Goal: Task Accomplishment & Management: Use online tool/utility

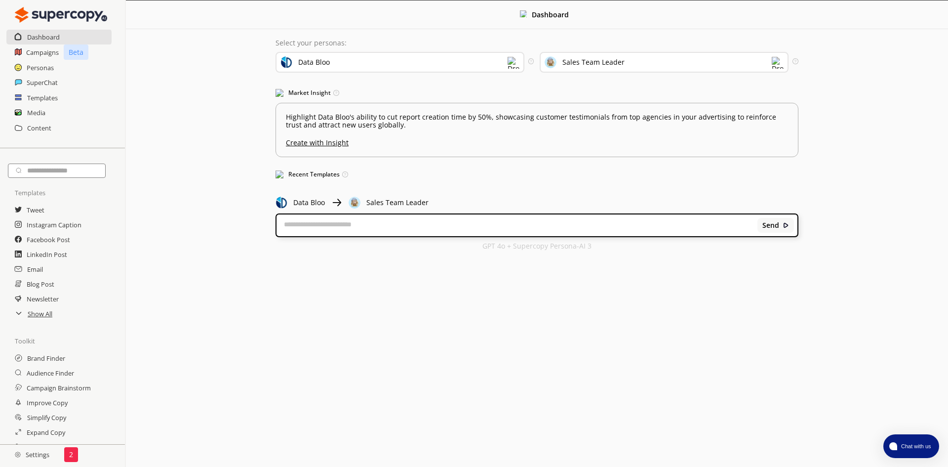
click at [514, 62] on img at bounding box center [514, 63] width 12 height 12
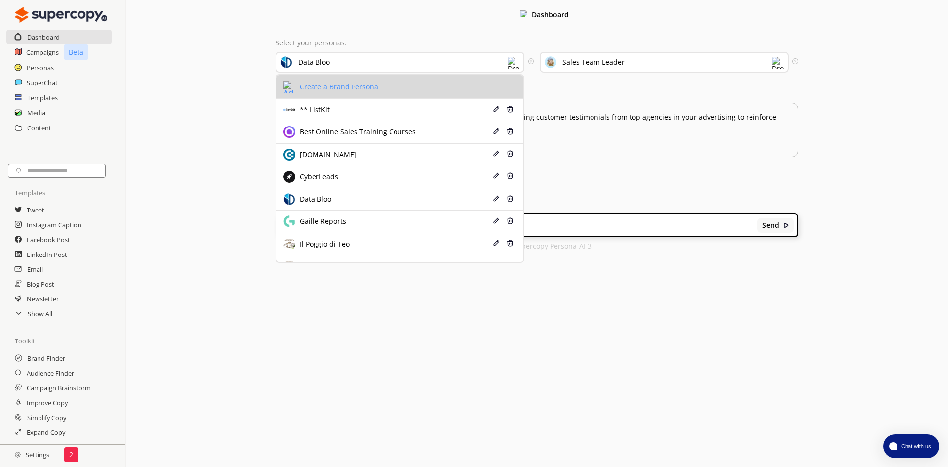
click at [344, 86] on div "Create a Brand Persona" at bounding box center [337, 87] width 81 height 8
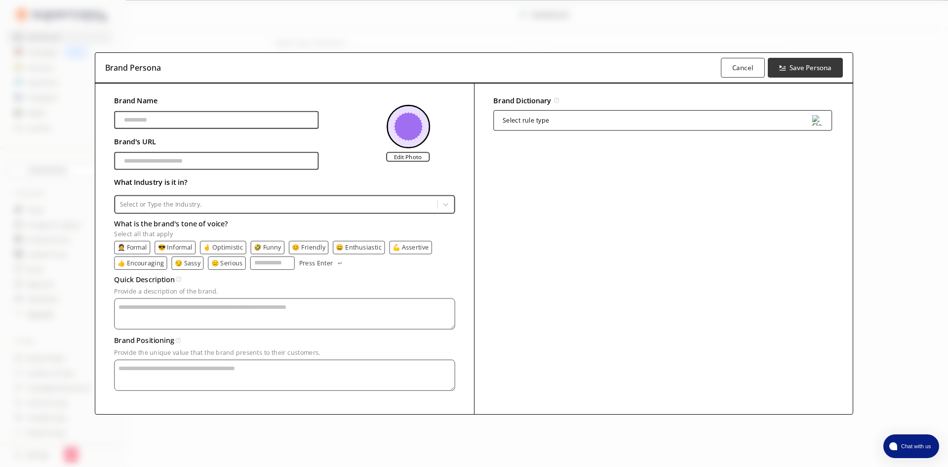
click at [192, 120] on input "Brand Name" at bounding box center [216, 120] width 204 height 18
type input "**********"
click at [224, 160] on input "Brand Name" at bounding box center [216, 161] width 204 height 18
paste input "**********"
type input "**********"
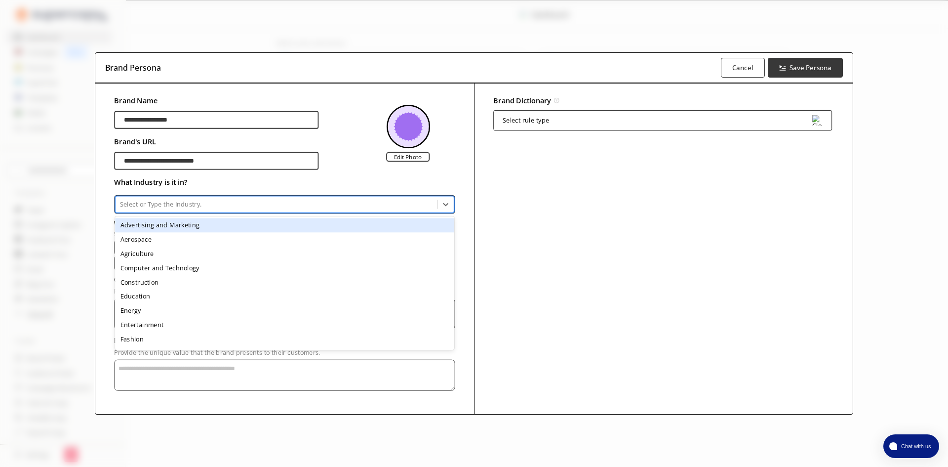
click at [176, 207] on div at bounding box center [276, 203] width 313 height 9
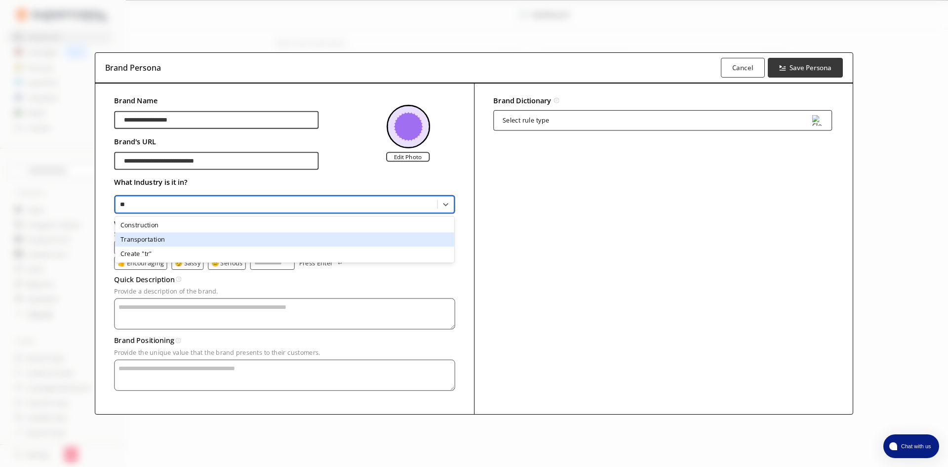
type input "*"
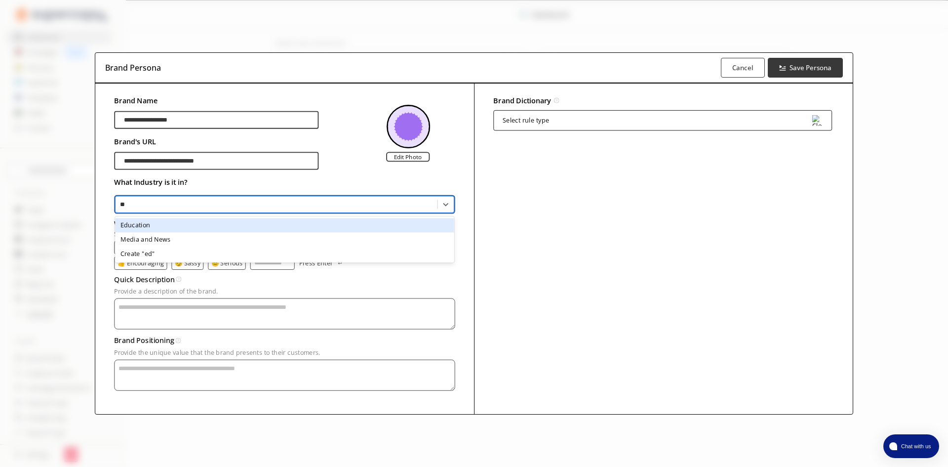
type input "***"
click at [206, 225] on div "Education" at bounding box center [284, 225] width 339 height 14
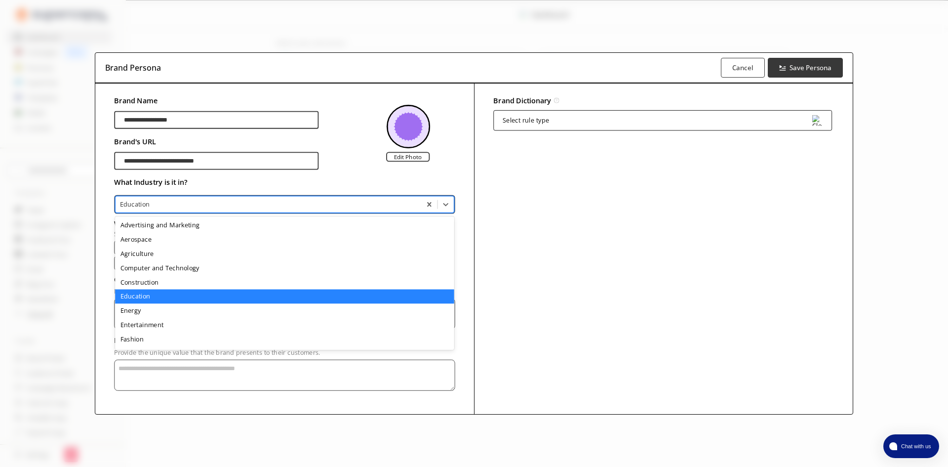
click at [207, 208] on div at bounding box center [268, 203] width 297 height 9
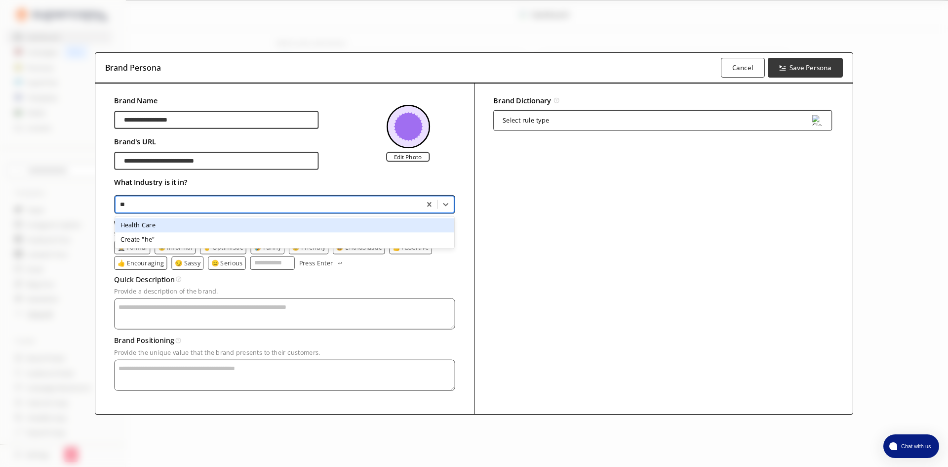
type input "*"
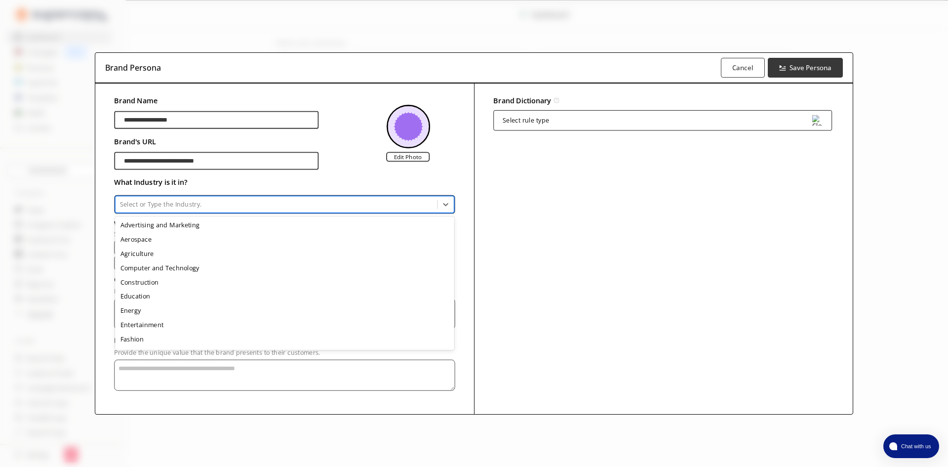
type input "*"
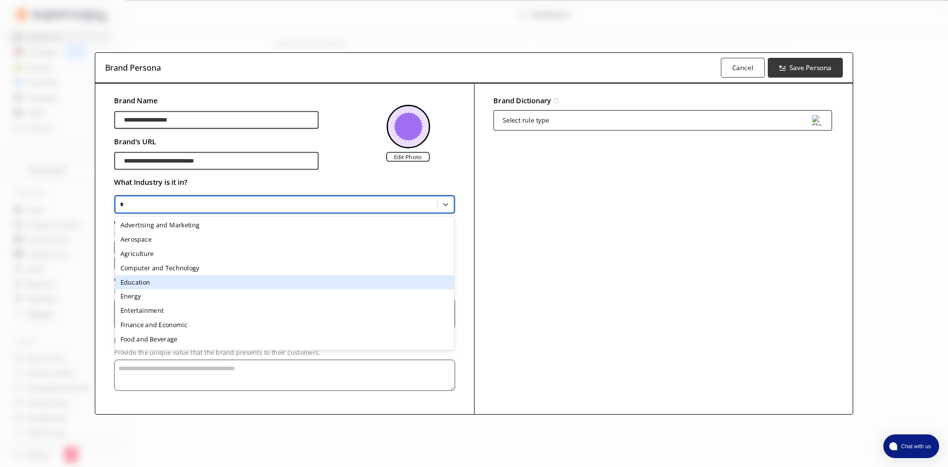
click at [170, 281] on div "Education" at bounding box center [284, 282] width 339 height 14
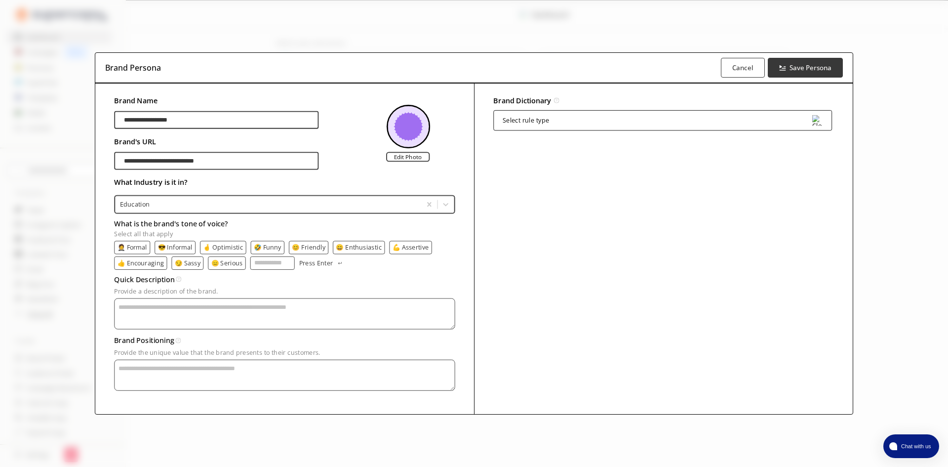
click at [131, 245] on p "🤵 Formal" at bounding box center [133, 246] width 30 height 7
click at [214, 246] on p "🤞 Optimistic" at bounding box center [224, 246] width 40 height 7
click at [322, 244] on p "😊 Friendly" at bounding box center [311, 246] width 34 height 7
click at [145, 314] on textarea "Provide a description of the brand." at bounding box center [284, 313] width 341 height 31
click at [586, 118] on div "Select rule type" at bounding box center [662, 120] width 339 height 20
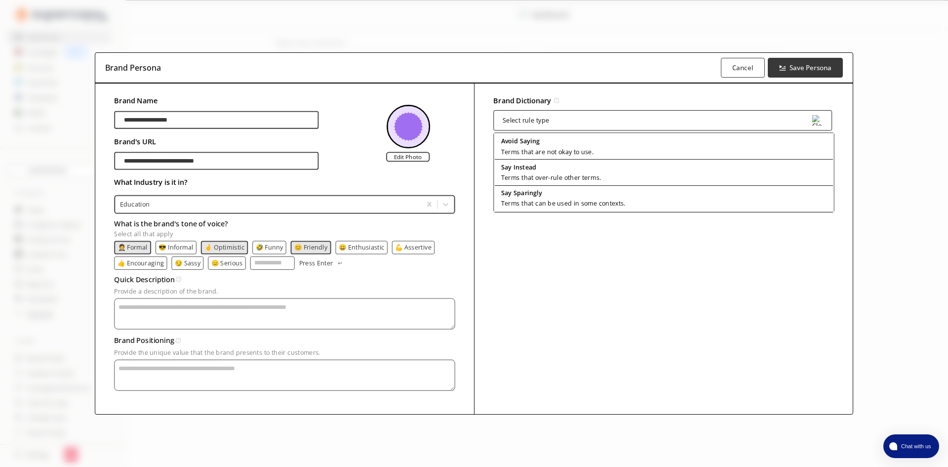
click at [553, 215] on div "Brand Dictionary Define key brand-specific terms and language for consistent me…" at bounding box center [663, 248] width 379 height 331
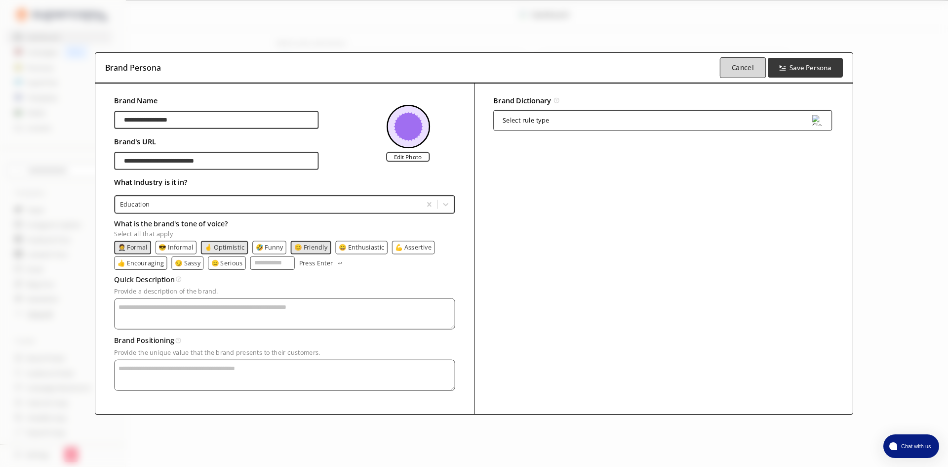
click at [732, 64] on b "Cancel" at bounding box center [742, 67] width 22 height 9
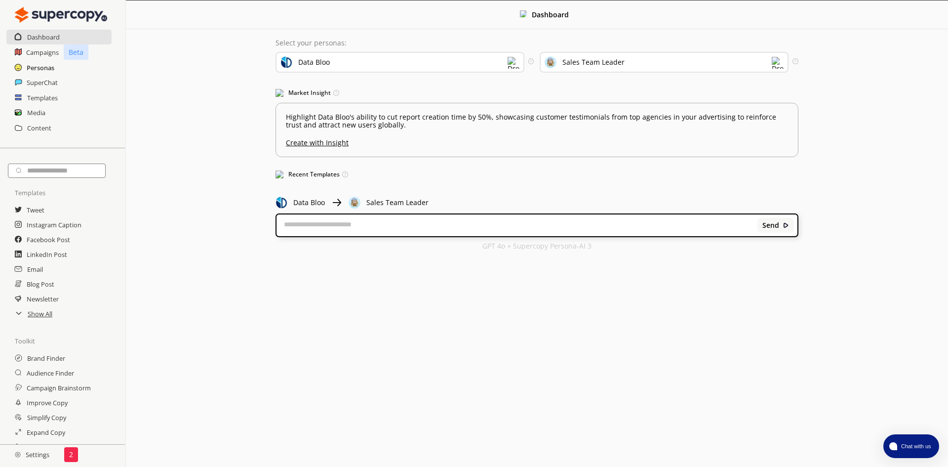
click at [35, 67] on h2 "Personas" at bounding box center [41, 67] width 28 height 15
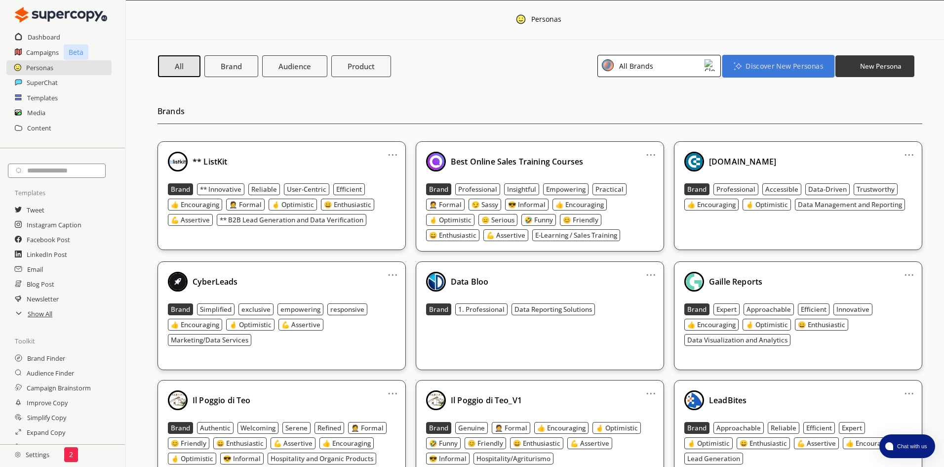
click at [768, 68] on b "Discover New Personas" at bounding box center [784, 65] width 77 height 9
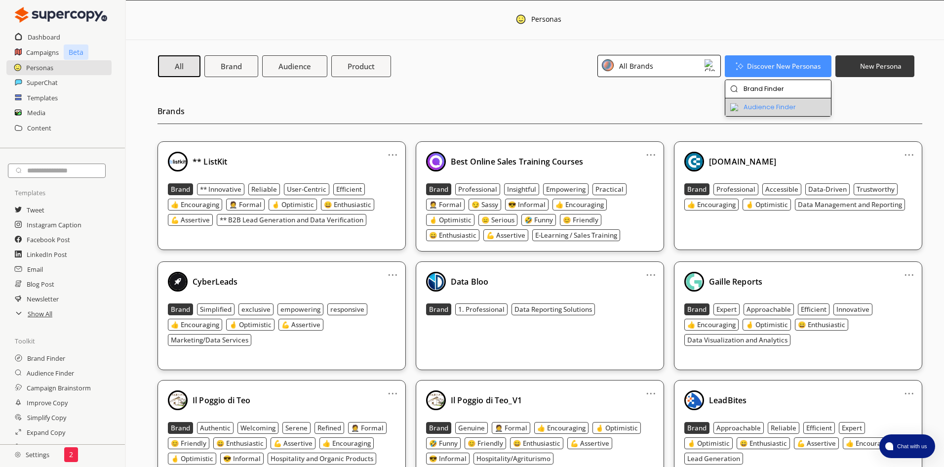
click at [788, 107] on li "Audience Finder" at bounding box center [778, 107] width 106 height 18
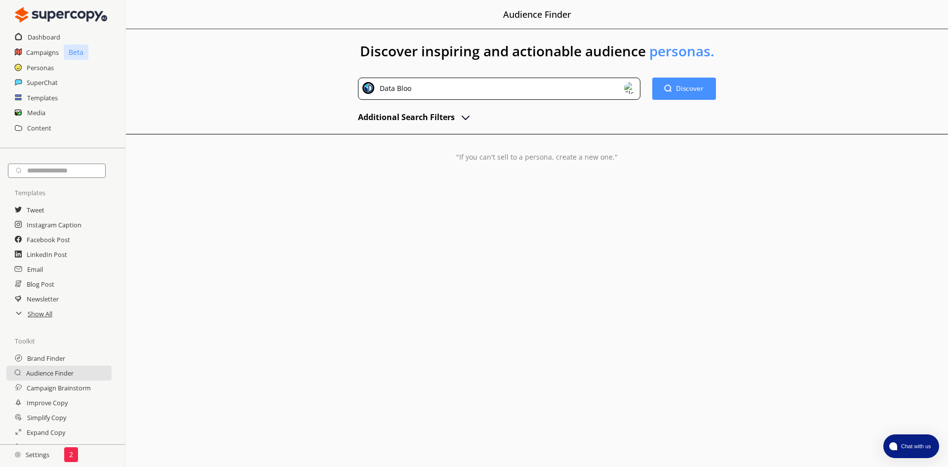
click at [615, 86] on div "Data Bloo" at bounding box center [499, 89] width 282 height 22
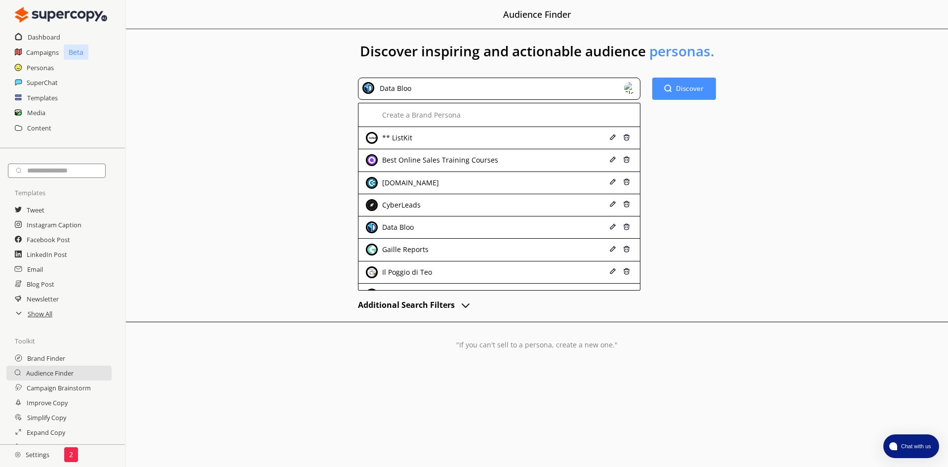
click at [283, 115] on div "Discover inspiring and actionable audience personas. Data Bloo Create a Brand P…" at bounding box center [537, 207] width 822 height 357
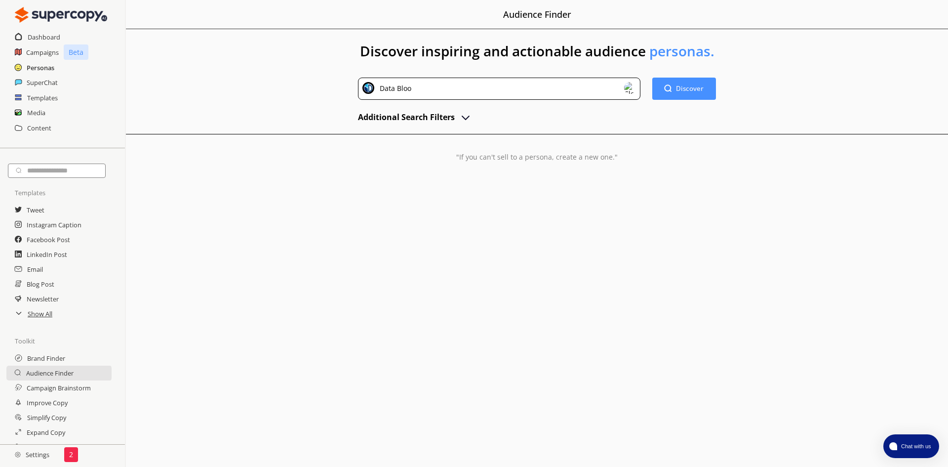
click at [41, 67] on h2 "Personas" at bounding box center [41, 67] width 28 height 15
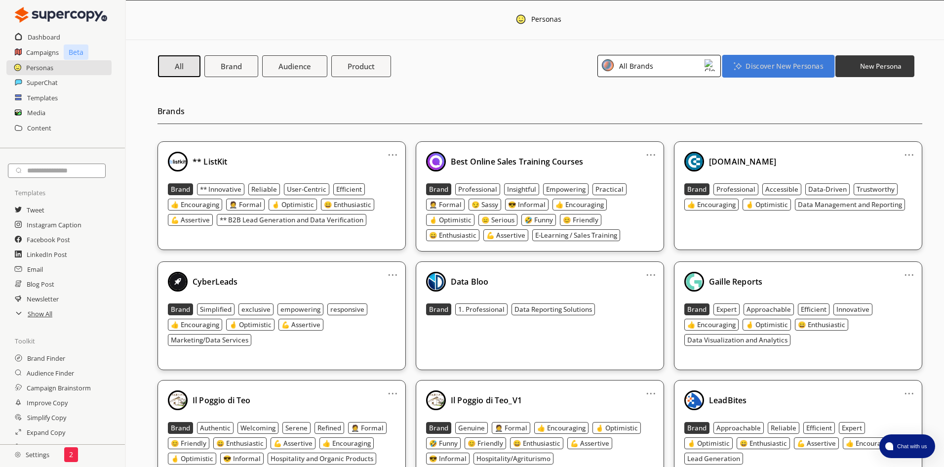
click at [793, 61] on b "Discover New Personas" at bounding box center [784, 65] width 77 height 9
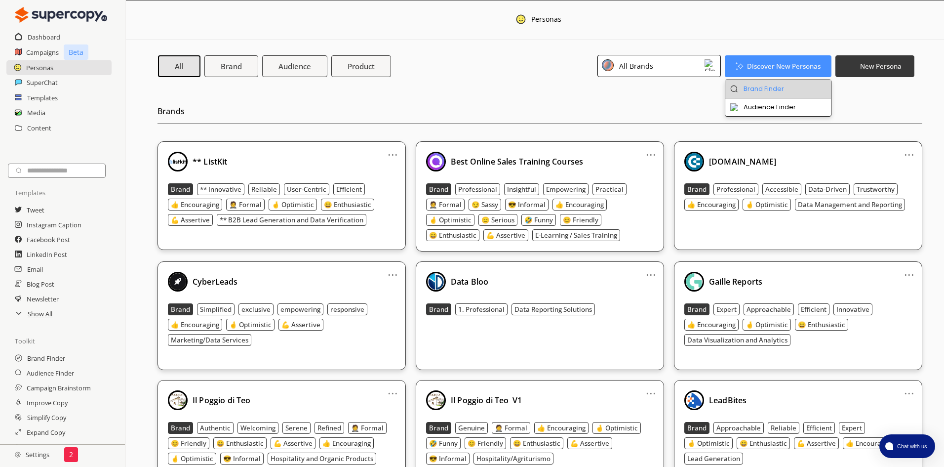
click at [777, 90] on li "Brand Finder" at bounding box center [778, 89] width 106 height 18
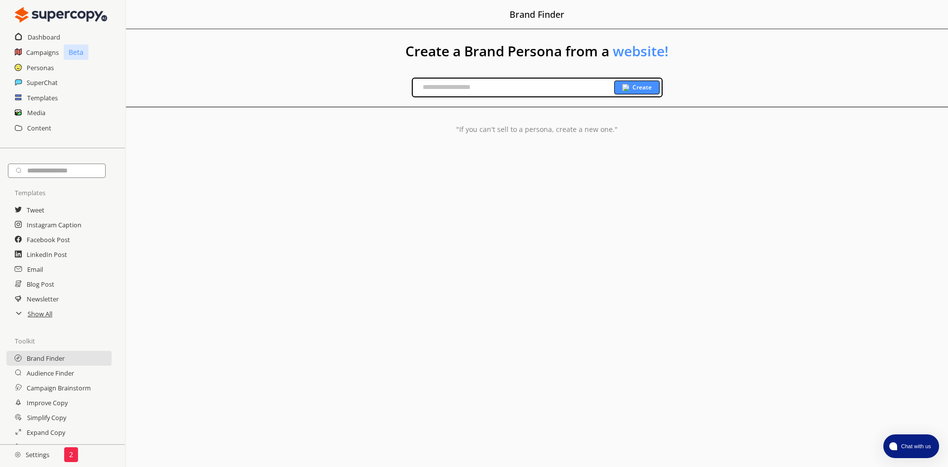
click at [468, 85] on input "text" at bounding box center [513, 87] width 201 height 15
paste input "**********"
click at [646, 84] on b "Create" at bounding box center [641, 87] width 19 height 8
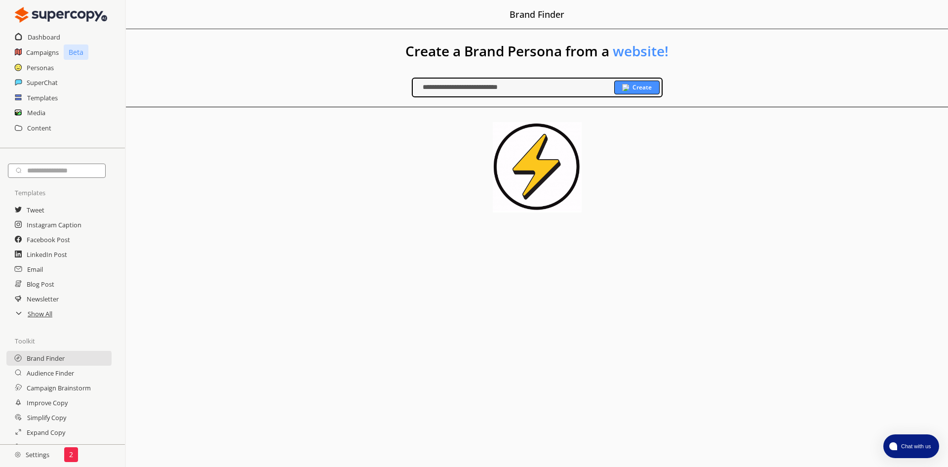
click at [641, 86] on b "Create" at bounding box center [641, 87] width 19 height 8
click at [632, 89] on div "Create" at bounding box center [636, 87] width 45 height 14
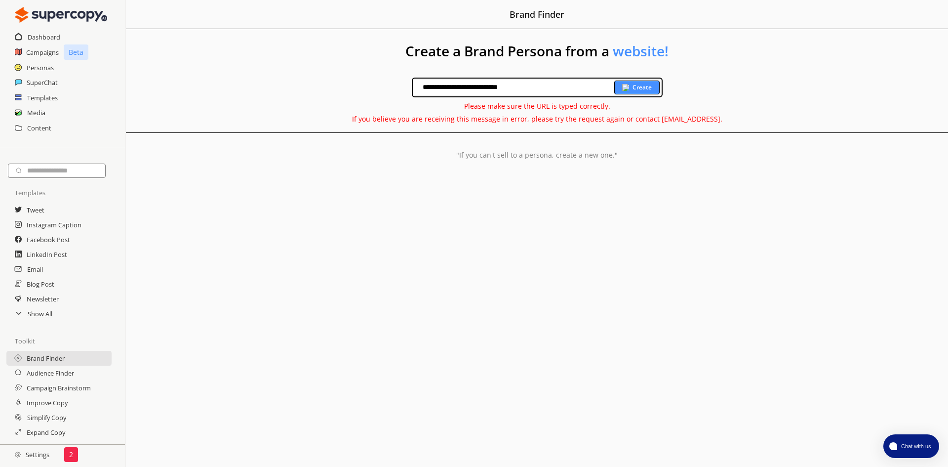
drag, startPoint x: 446, startPoint y: 86, endPoint x: 398, endPoint y: 82, distance: 48.1
click at [398, 82] on div "**********" at bounding box center [537, 100] width 822 height 45
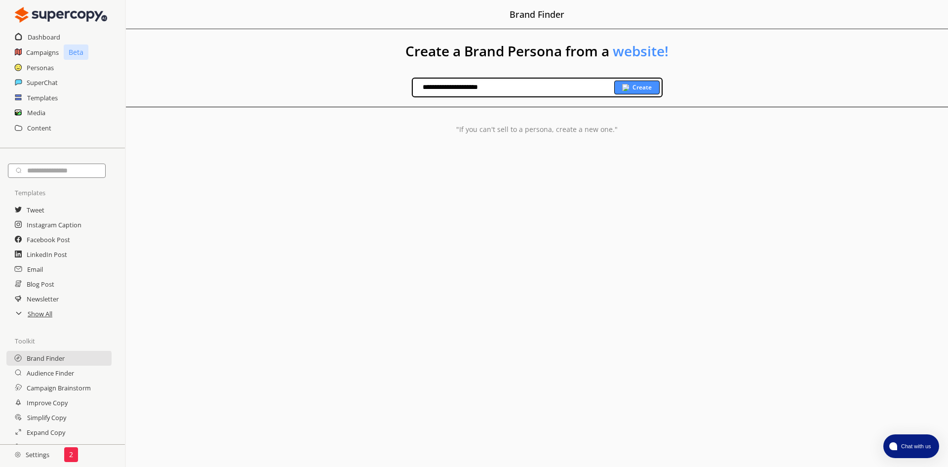
type input "**********"
click at [649, 86] on b "Create" at bounding box center [641, 87] width 19 height 8
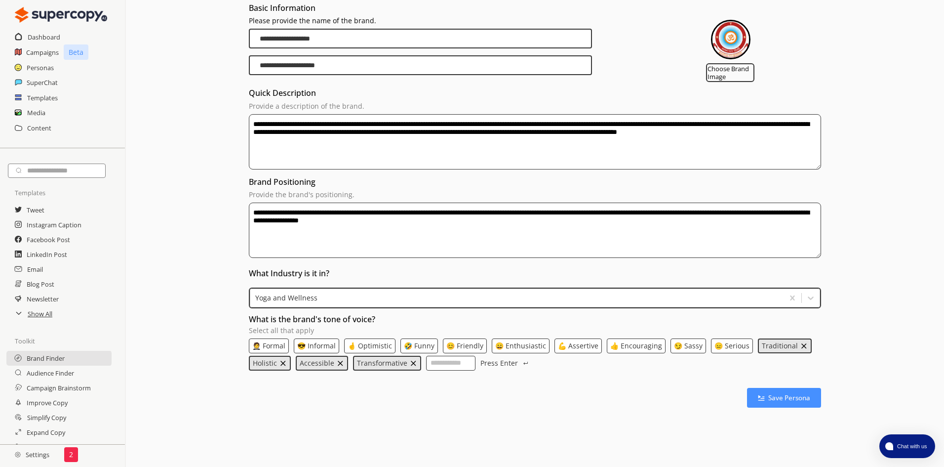
scroll to position [131, 0]
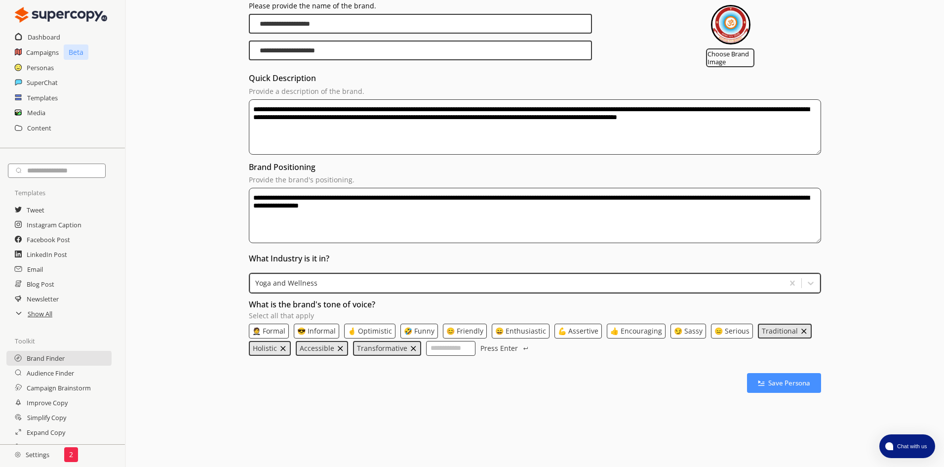
click at [271, 332] on p "🤵 Formal" at bounding box center [268, 331] width 33 height 8
click at [378, 329] on p "🤞 Optimistic" at bounding box center [371, 331] width 44 height 8
click at [470, 331] on p "😊 Friendly" at bounding box center [466, 331] width 37 height 8
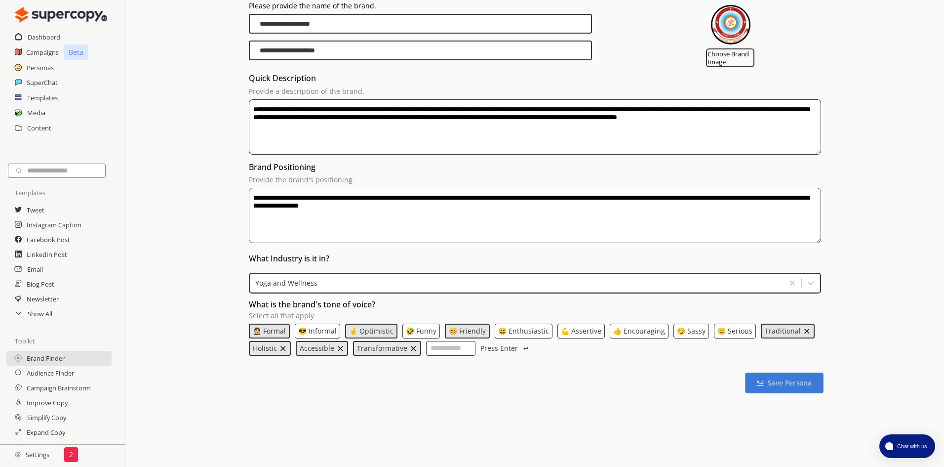
click at [793, 383] on b "Save Persona" at bounding box center [790, 382] width 44 height 9
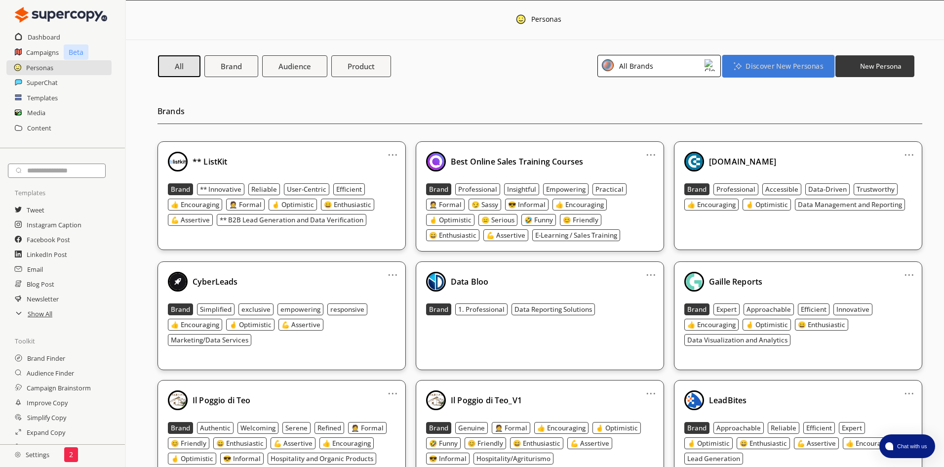
click at [797, 69] on b "Discover New Personas" at bounding box center [784, 65] width 77 height 9
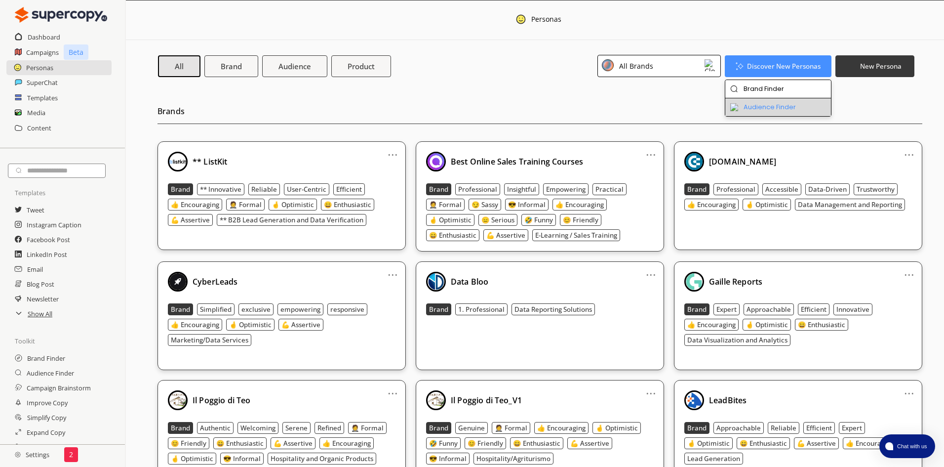
click at [771, 109] on li "Audience Finder" at bounding box center [778, 107] width 106 height 18
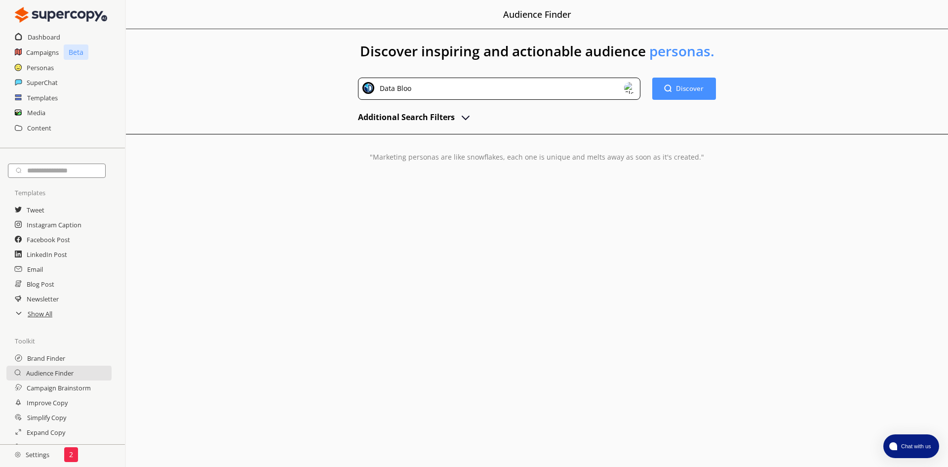
click at [480, 85] on div "Data Bloo" at bounding box center [499, 89] width 282 height 22
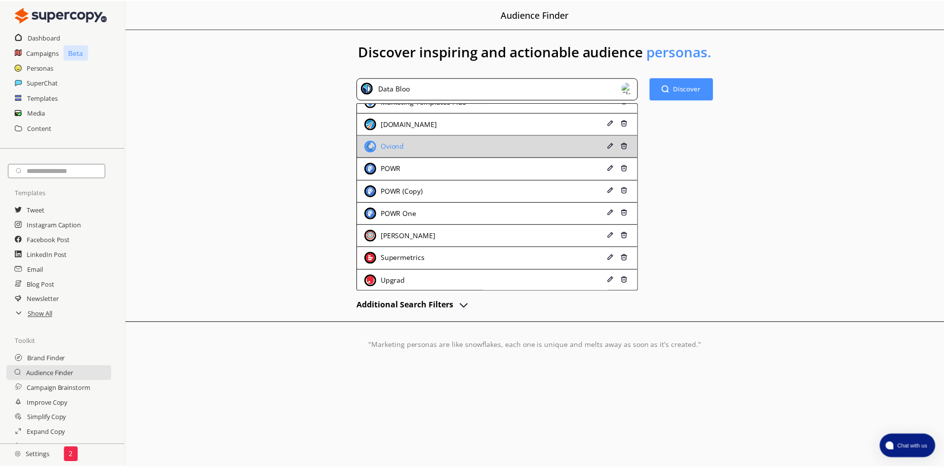
scroll to position [283, 0]
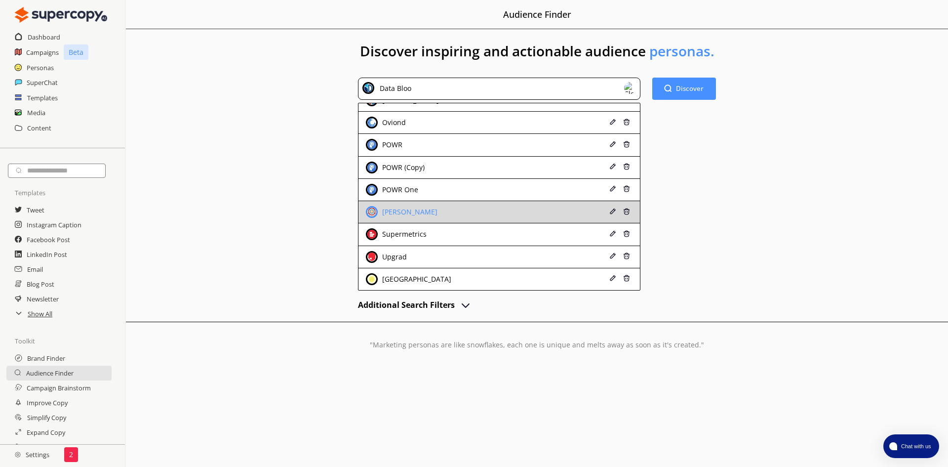
click at [427, 212] on div "[PERSON_NAME]" at bounding box center [409, 212] width 58 height 8
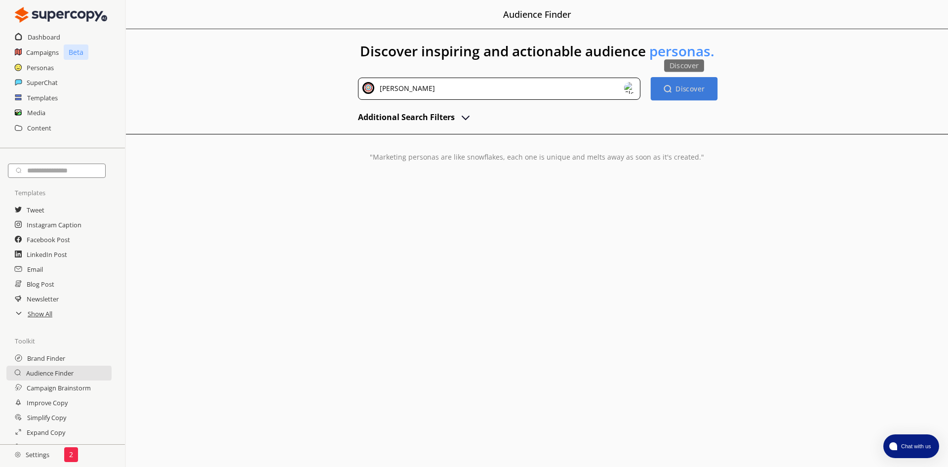
click at [691, 88] on b "Discover" at bounding box center [689, 88] width 29 height 9
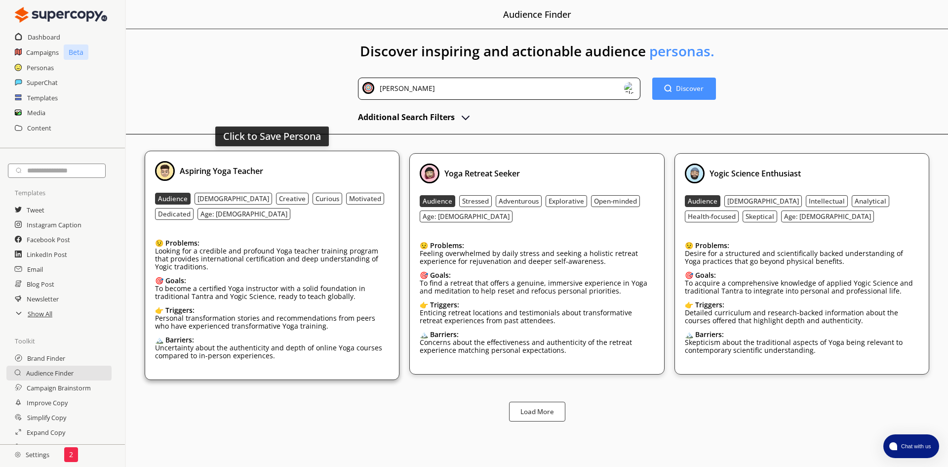
click at [292, 170] on div "Aspiring Yoga Teacher" at bounding box center [272, 171] width 234 height 20
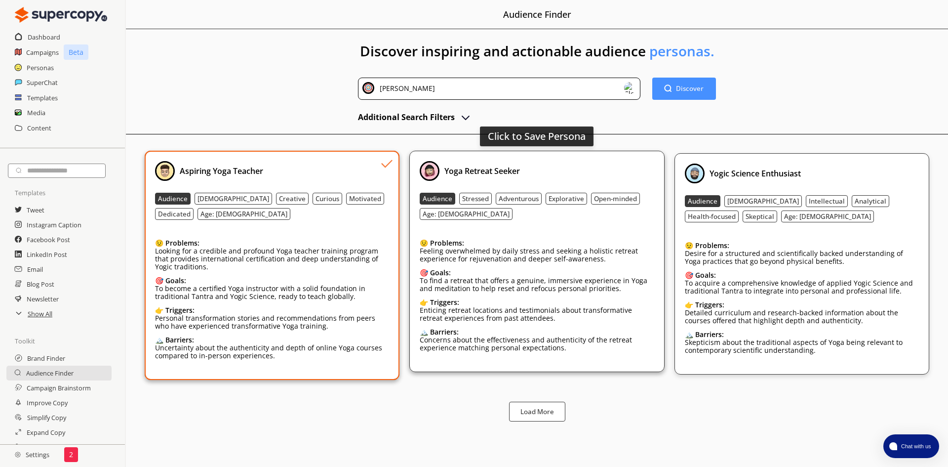
click at [574, 163] on div "Yoga Retreat Seeker" at bounding box center [537, 171] width 234 height 20
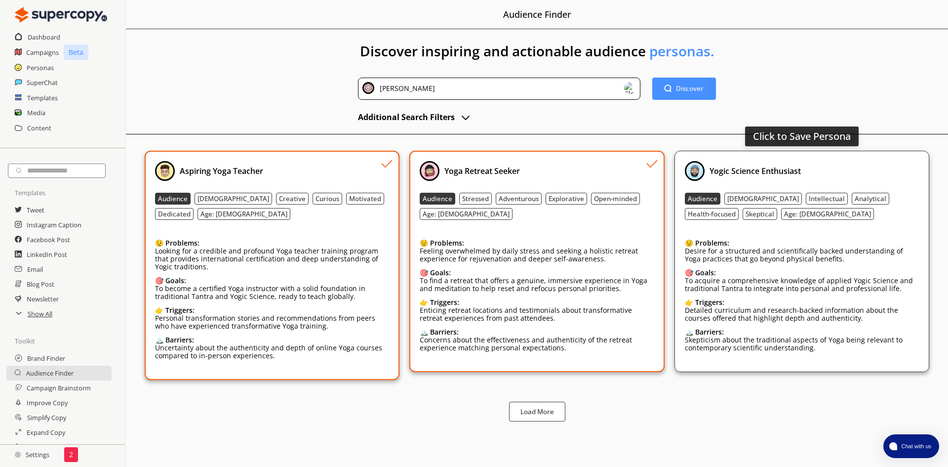
click at [848, 171] on div "Yogic Science Enthusiast" at bounding box center [802, 171] width 234 height 20
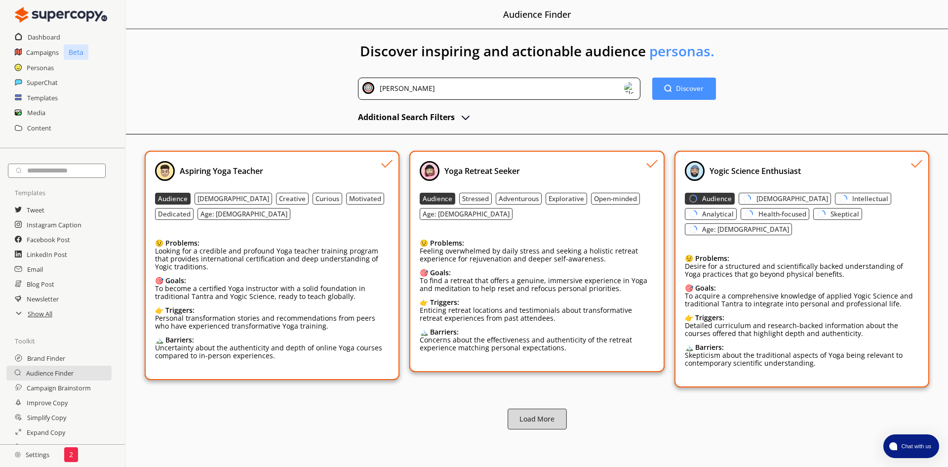
click at [532, 414] on b "Load More" at bounding box center [536, 418] width 35 height 9
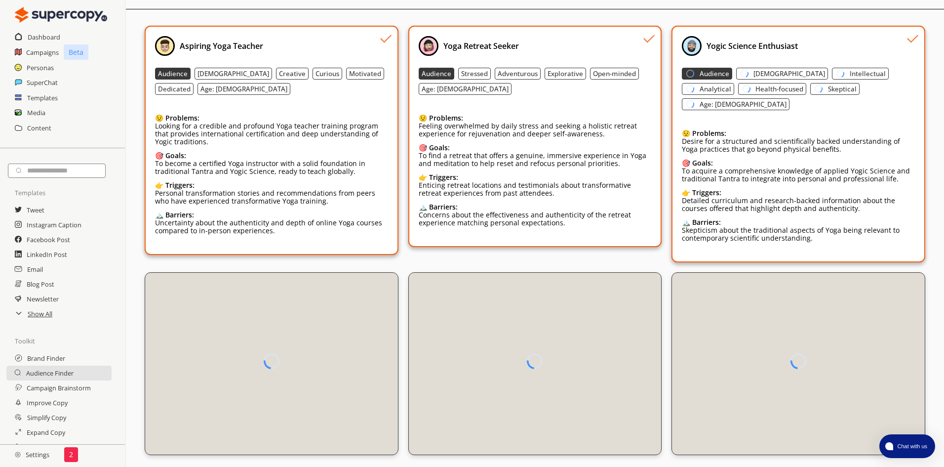
scroll to position [0, 0]
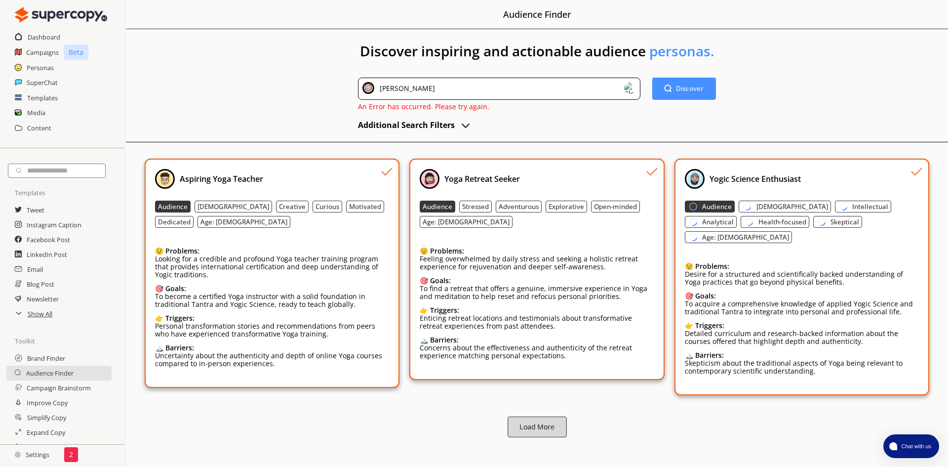
click at [535, 422] on b "Load More" at bounding box center [536, 426] width 35 height 9
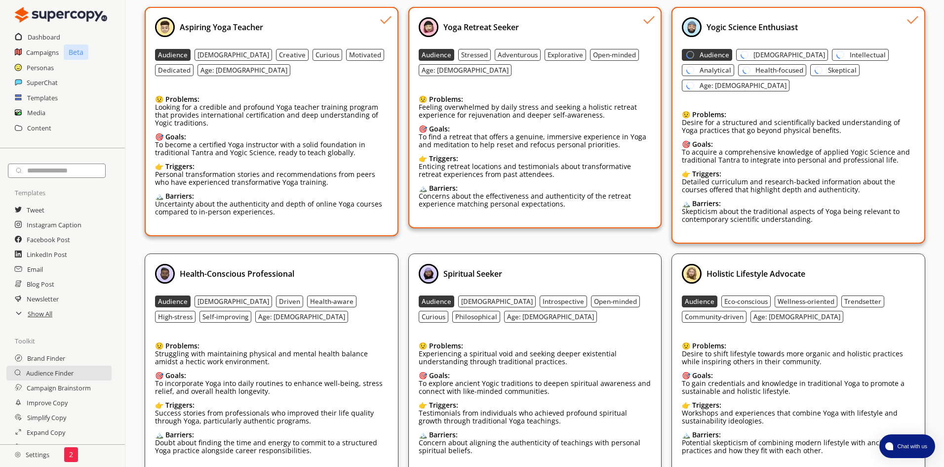
scroll to position [163, 0]
